Goal: Find contact information: Find contact information

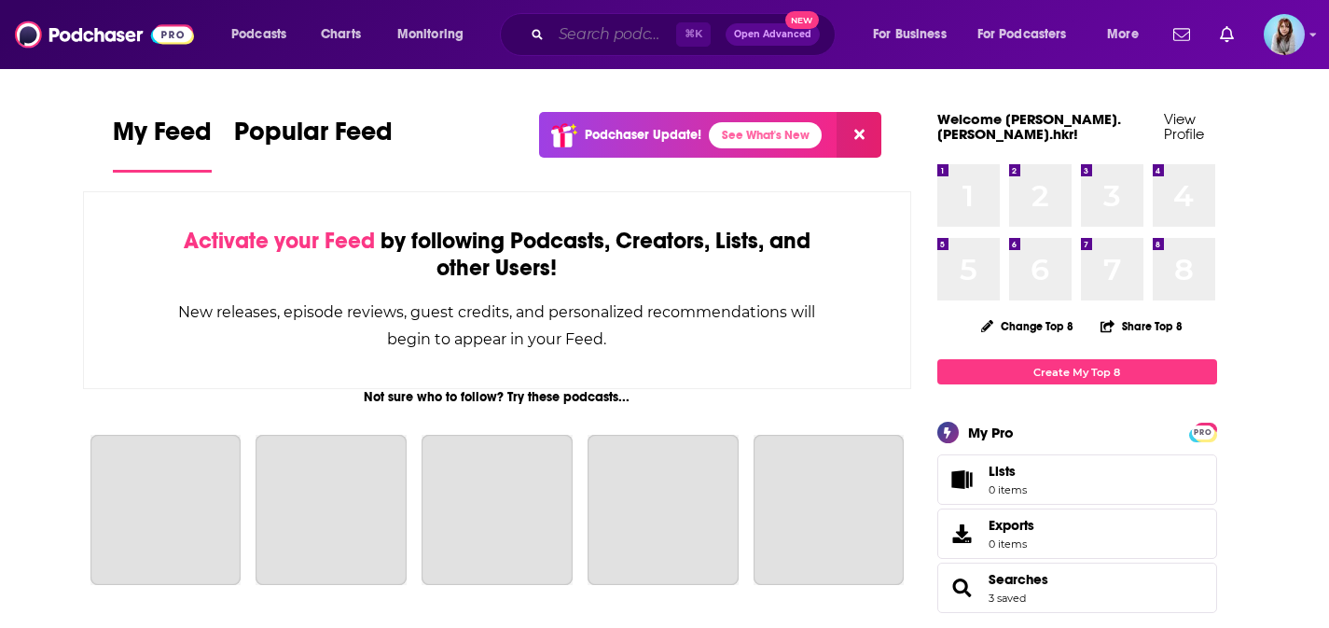
click at [647, 35] on input "Search podcasts, credits, & more..." at bounding box center [613, 35] width 125 height 30
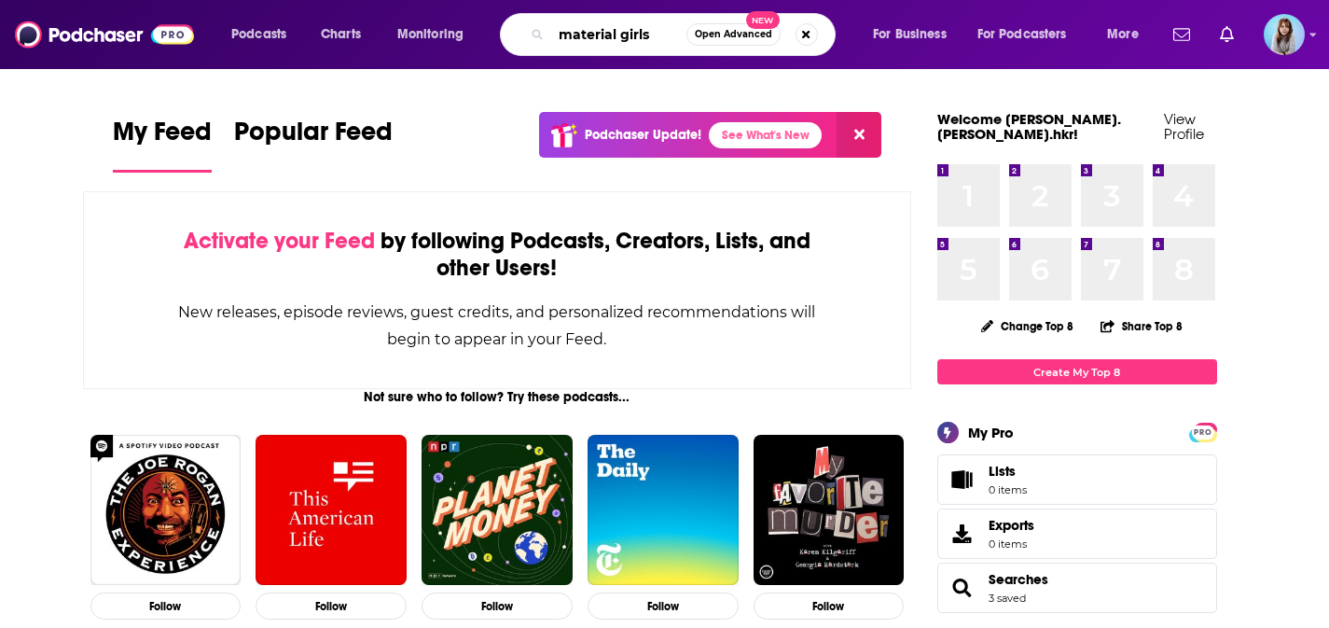
type input "material girls"
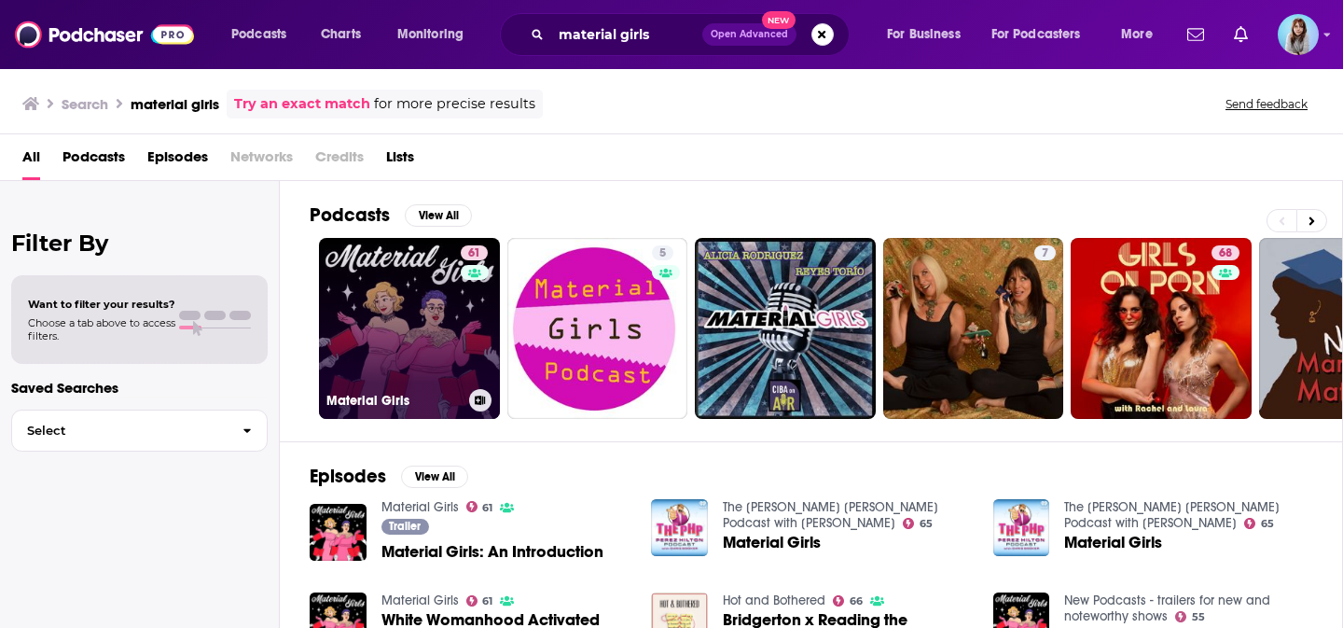
click at [369, 355] on link "61 Material Girls" at bounding box center [409, 328] width 181 height 181
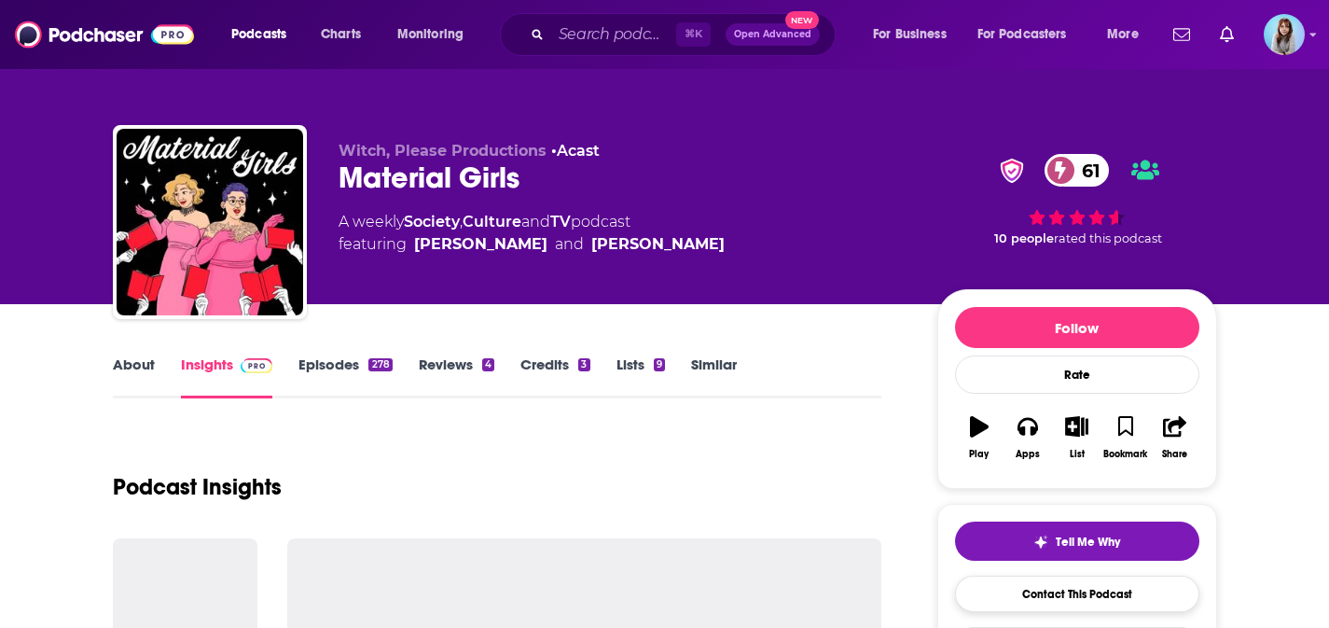
scroll to position [133, 0]
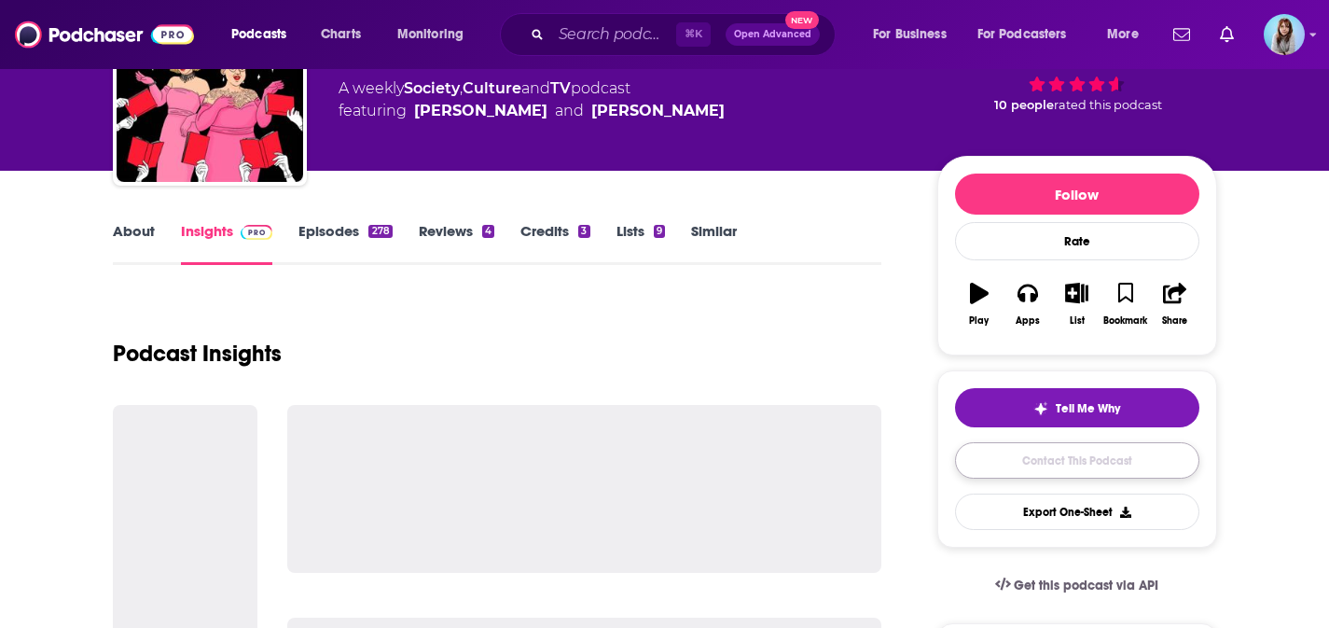
click at [1092, 455] on link "Contact This Podcast" at bounding box center [1077, 460] width 244 height 36
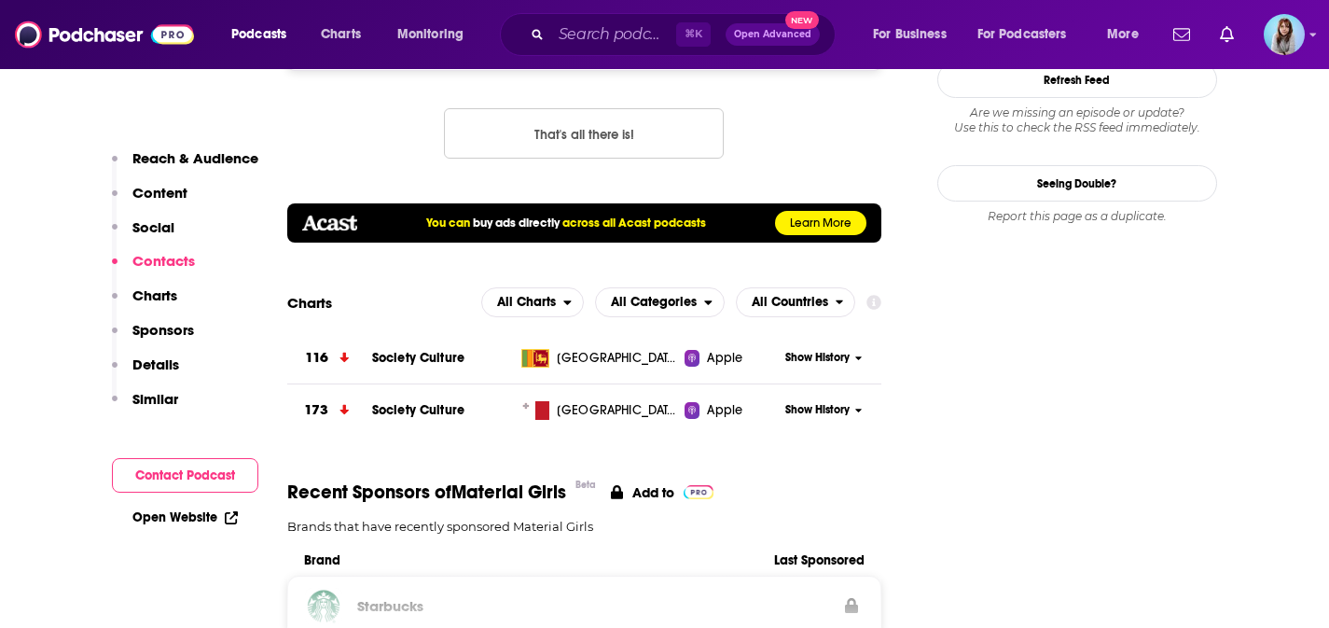
scroll to position [1665, 0]
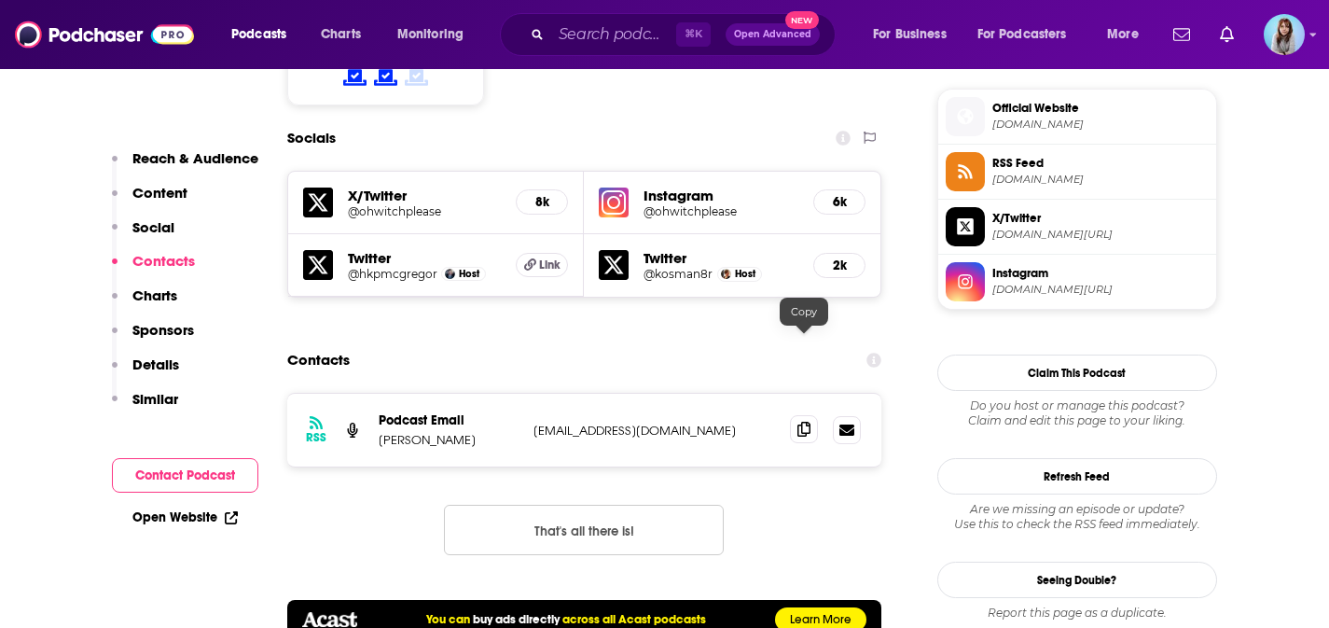
click at [813, 415] on span at bounding box center [804, 429] width 28 height 28
click at [812, 415] on span at bounding box center [804, 429] width 28 height 28
